Goal: Task Accomplishment & Management: Manage account settings

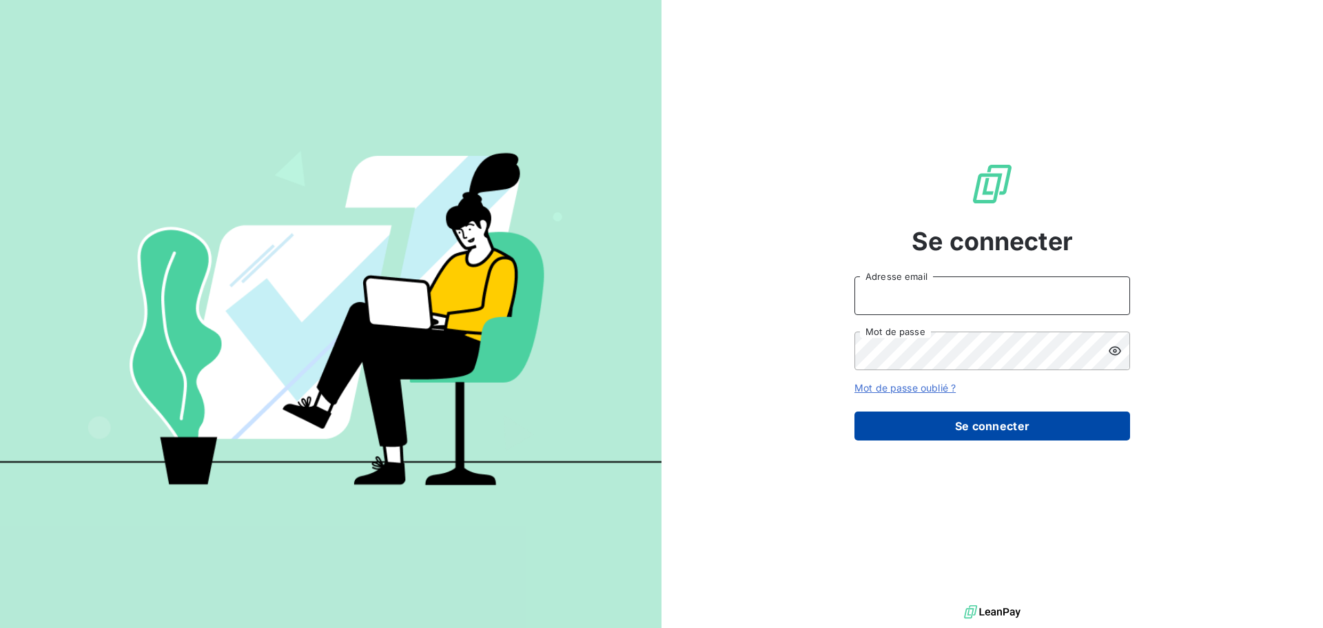
type input "[PERSON_NAME][EMAIL_ADDRESS][DOMAIN_NAME]"
click at [955, 423] on button "Se connecter" at bounding box center [992, 425] width 276 height 29
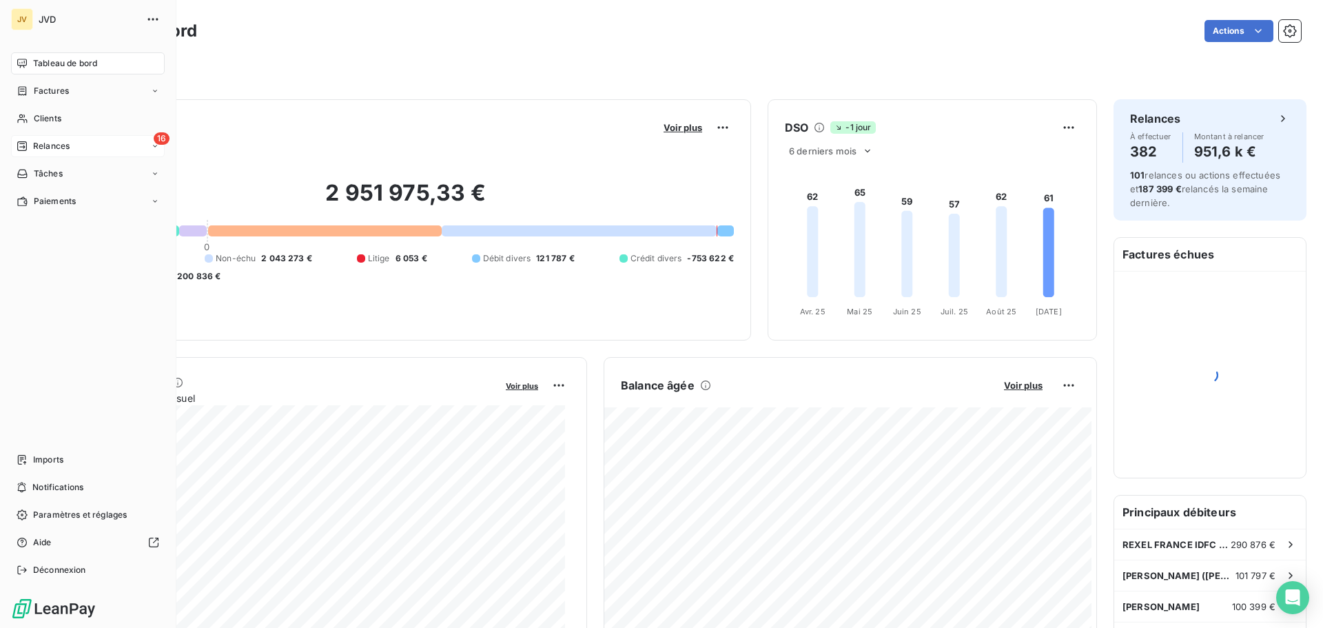
click at [34, 147] on span "Relances" at bounding box center [51, 146] width 37 height 12
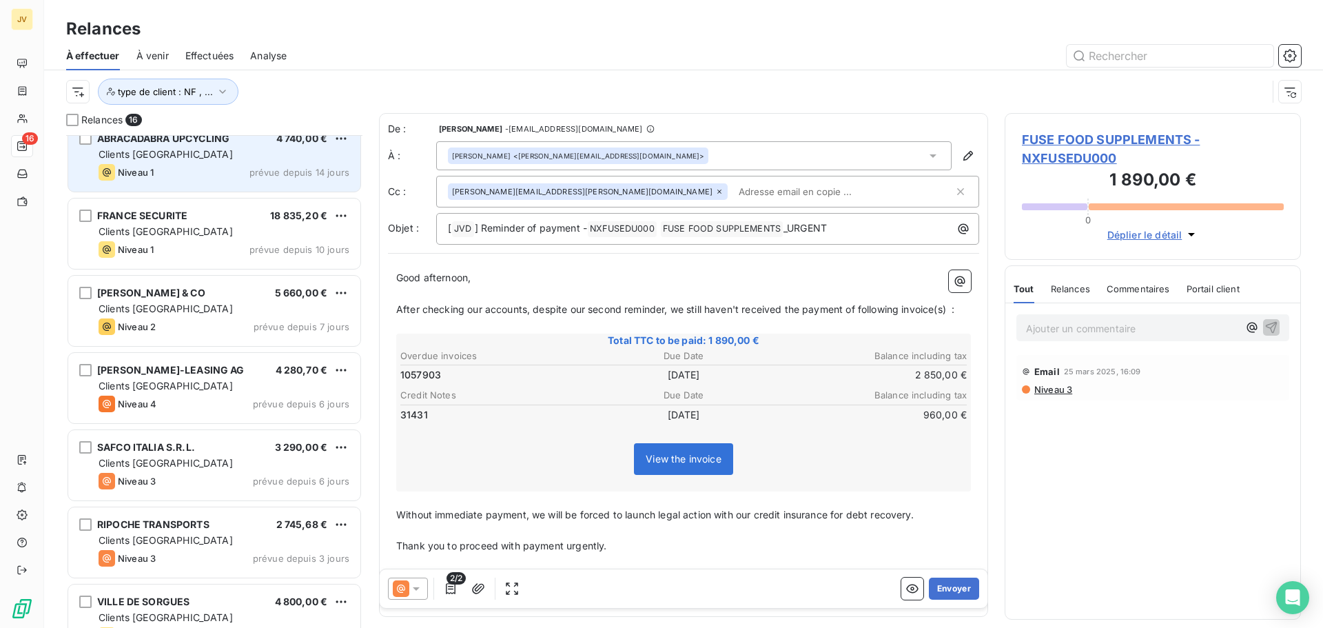
scroll to position [743, 0]
